Goal: Task Accomplishment & Management: Use online tool/utility

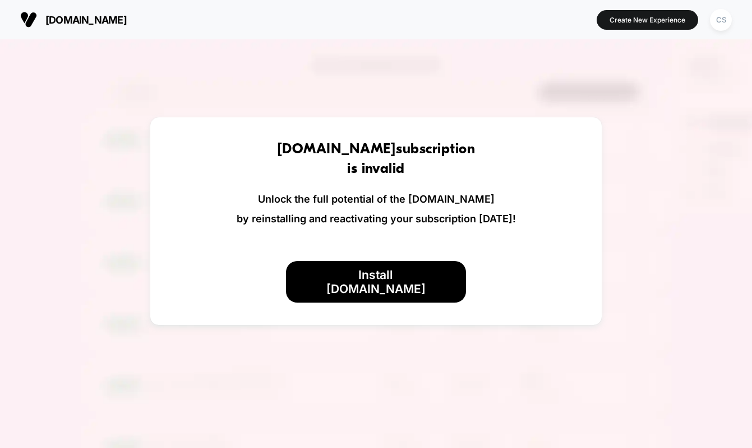
click at [35, 22] on img at bounding box center [28, 19] width 17 height 17
click at [724, 21] on div "CS" at bounding box center [721, 20] width 22 height 22
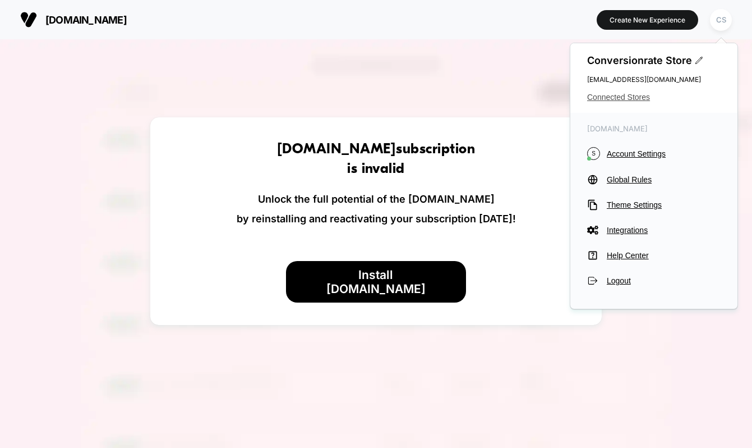
click at [628, 96] on span "Connected Stores" at bounding box center [655, 97] width 134 height 9
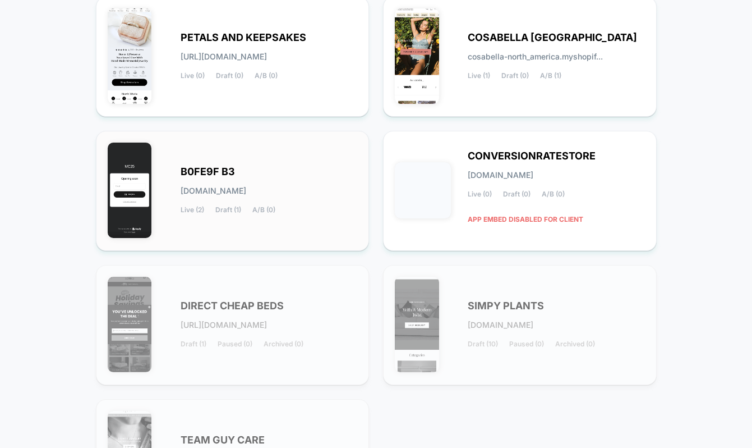
scroll to position [43, 0]
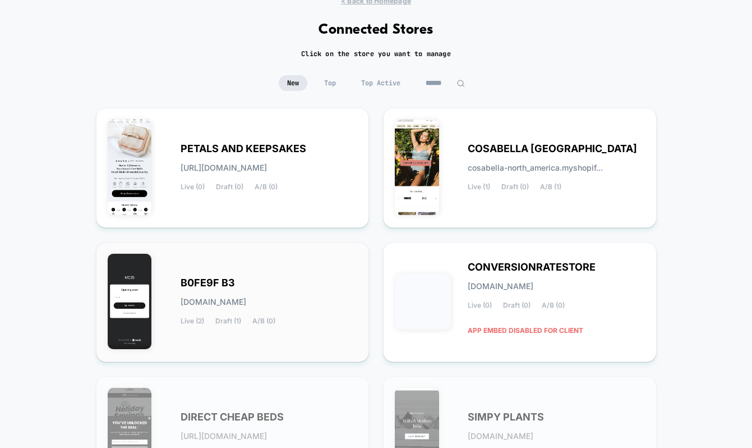
click at [220, 283] on span "B0FE9F B3" at bounding box center [208, 283] width 54 height 8
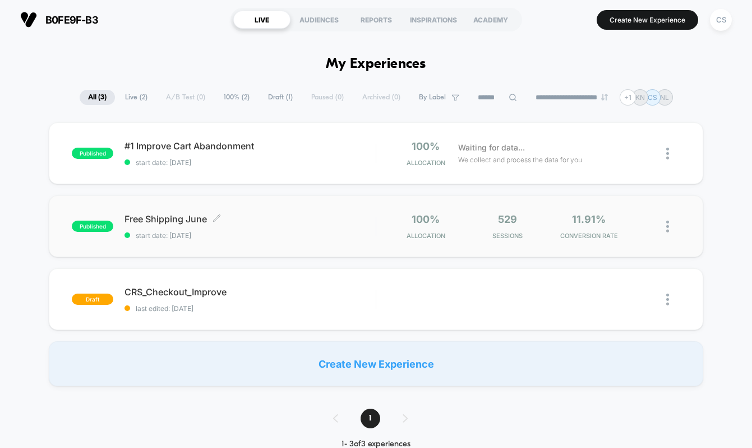
click at [286, 215] on span "Free Shipping June Click to edit experience details" at bounding box center [250, 218] width 251 height 11
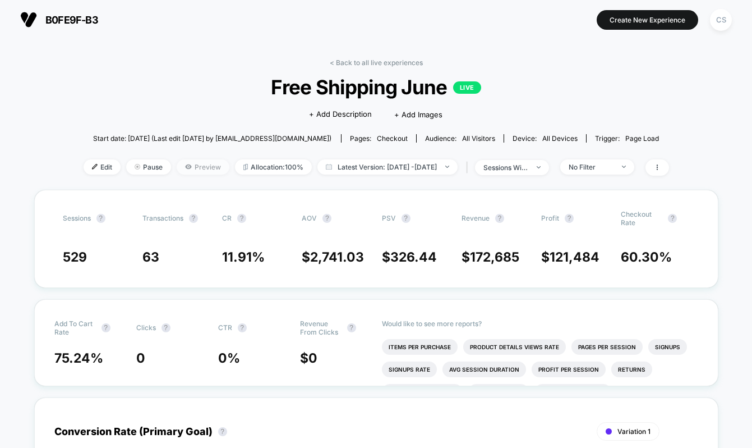
click at [179, 162] on span "Preview" at bounding box center [203, 166] width 53 height 15
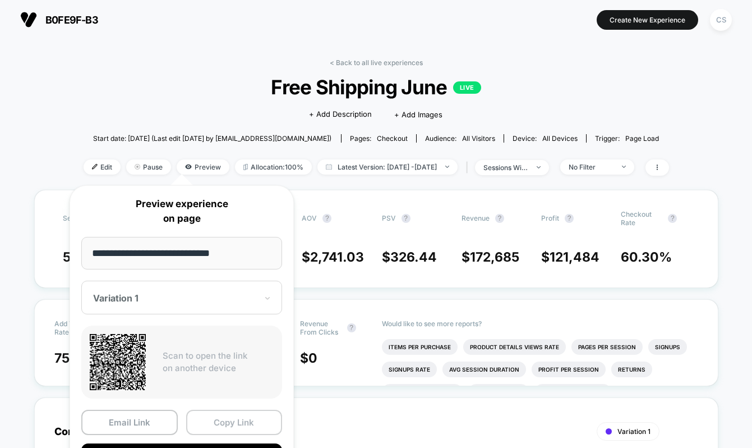
click at [215, 424] on button "Copy Link" at bounding box center [234, 422] width 97 height 25
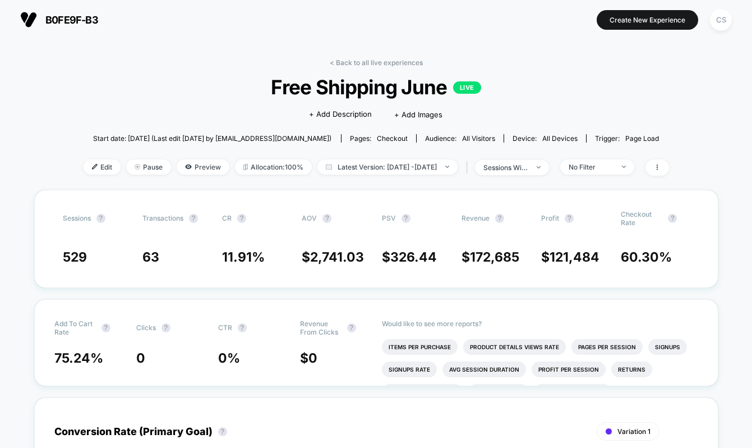
click at [295, 58] on div "< Back to all live experiences Free Shipping June LIVE Click to edit experience…" at bounding box center [377, 123] width 586 height 131
click at [370, 58] on link "< Back to all live experiences" at bounding box center [376, 62] width 93 height 8
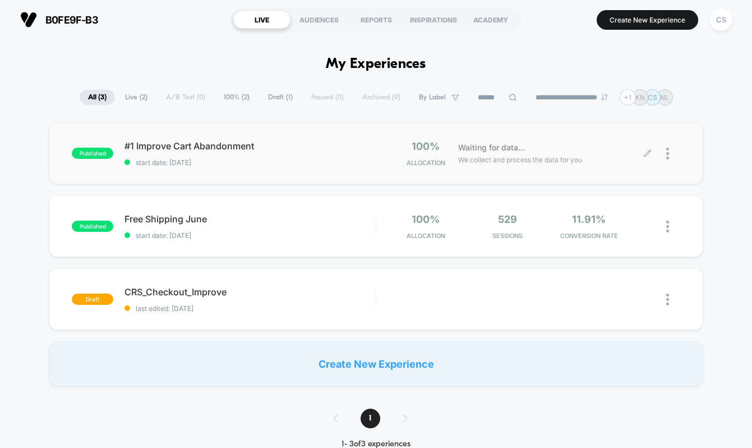
click at [671, 151] on div at bounding box center [674, 153] width 14 height 26
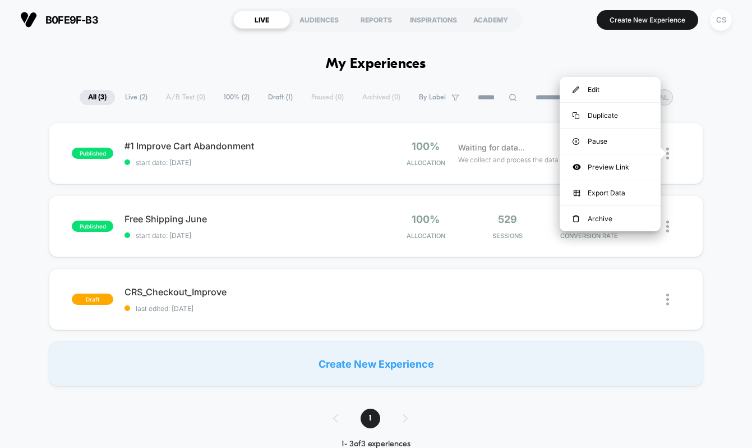
click at [732, 147] on div "published #1 Improve Cart Abandonment start date: [DATE] 100% Allocation Waitin…" at bounding box center [376, 254] width 752 height 264
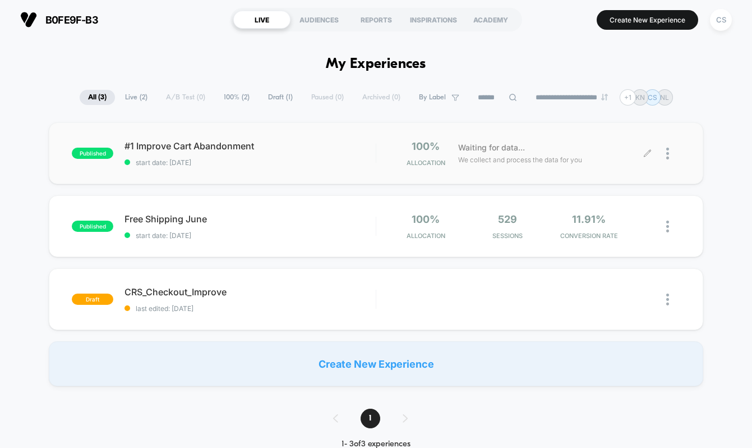
click at [668, 154] on img at bounding box center [668, 154] width 3 height 12
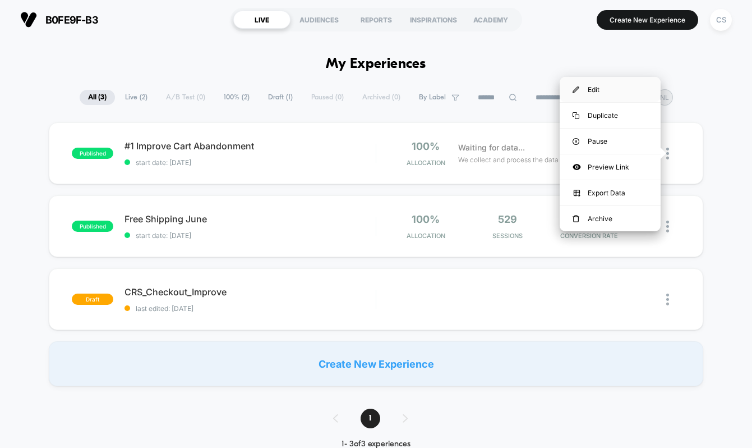
click at [603, 91] on div "Edit" at bounding box center [610, 89] width 101 height 25
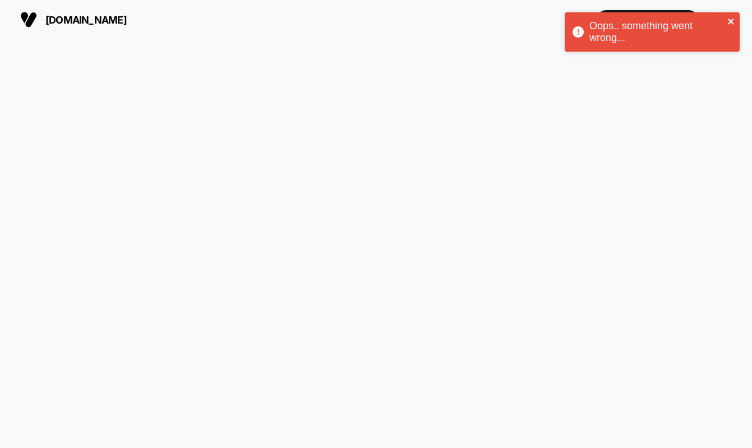
click at [733, 20] on icon "close" at bounding box center [731, 22] width 6 height 6
